Goal: Find specific page/section: Find specific page/section

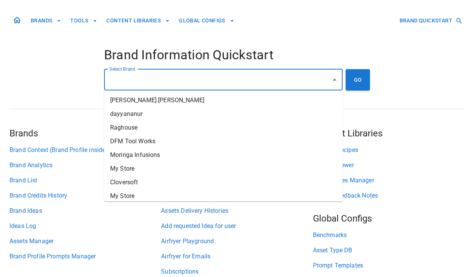
click at [138, 75] on input "Select Brand" at bounding box center [218, 80] width 220 height 14
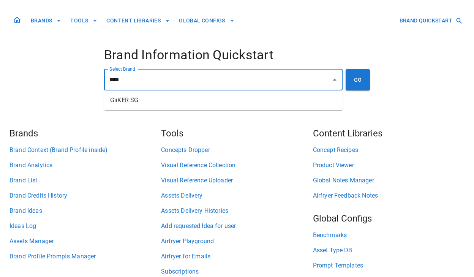
click at [125, 103] on li "GiiKER SG" at bounding box center [223, 100] width 239 height 14
type input "*********"
click at [362, 77] on button "GO" at bounding box center [358, 79] width 24 height 21
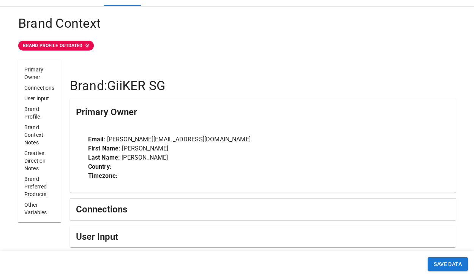
scroll to position [194, 0]
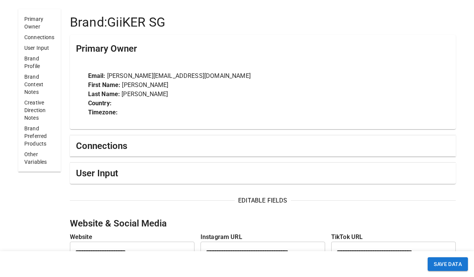
click at [138, 154] on div "Connections" at bounding box center [263, 145] width 386 height 21
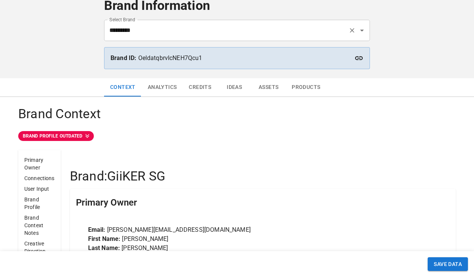
scroll to position [39, 0]
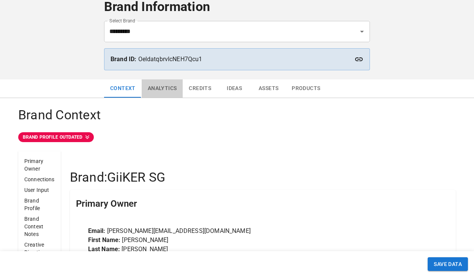
click at [158, 89] on button "Analytics" at bounding box center [162, 88] width 41 height 18
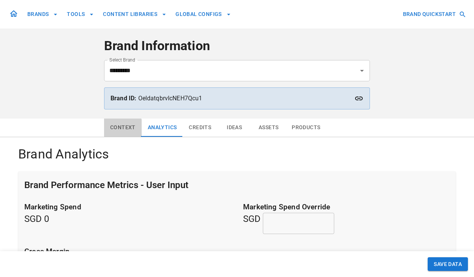
click at [121, 128] on button "Context" at bounding box center [123, 128] width 38 height 18
